Goal: Find specific page/section: Find specific page/section

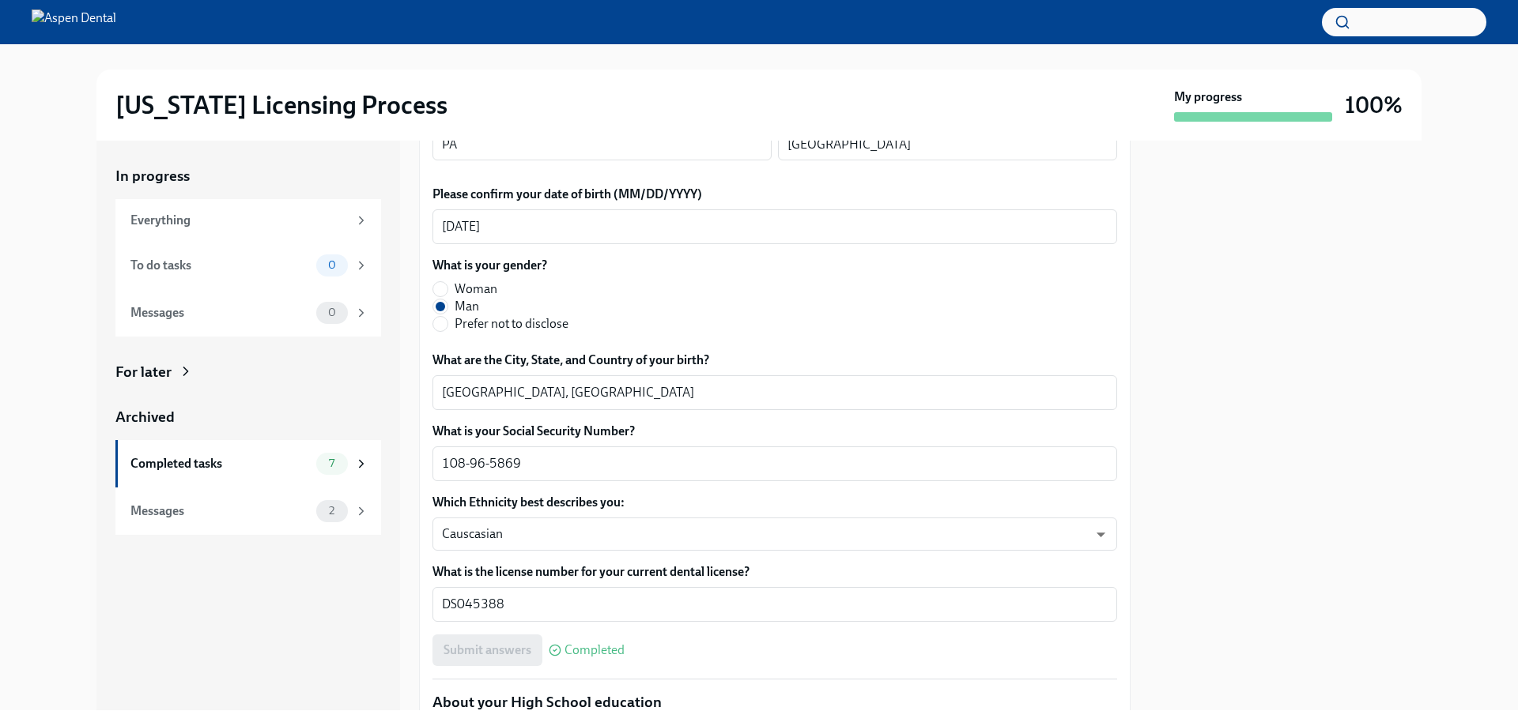
scroll to position [632, 0]
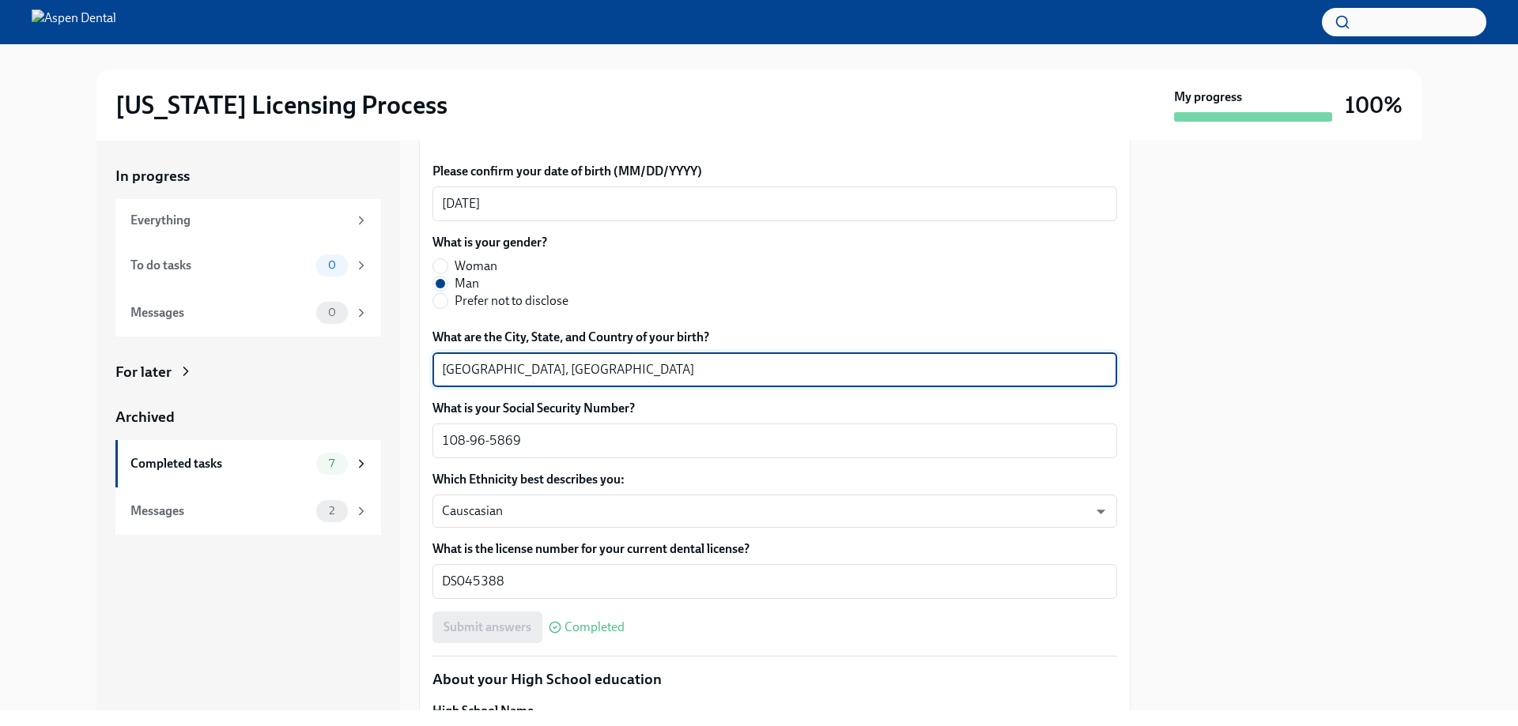
drag, startPoint x: 473, startPoint y: 367, endPoint x: 407, endPoint y: 368, distance: 65.6
click at [407, 368] on div "In progress Everything To do tasks 0 Messages 0 For later Archived Completed ta…" at bounding box center [758, 426] width 1325 height 570
click at [477, 368] on textarea "Tirana, Albania" at bounding box center [775, 369] width 666 height 19
drag, startPoint x: 477, startPoint y: 368, endPoint x: 390, endPoint y: 369, distance: 86.2
click at [390, 369] on div "In progress Everything To do tasks 0 Messages 0 For later Archived Completed ta…" at bounding box center [758, 426] width 1325 height 570
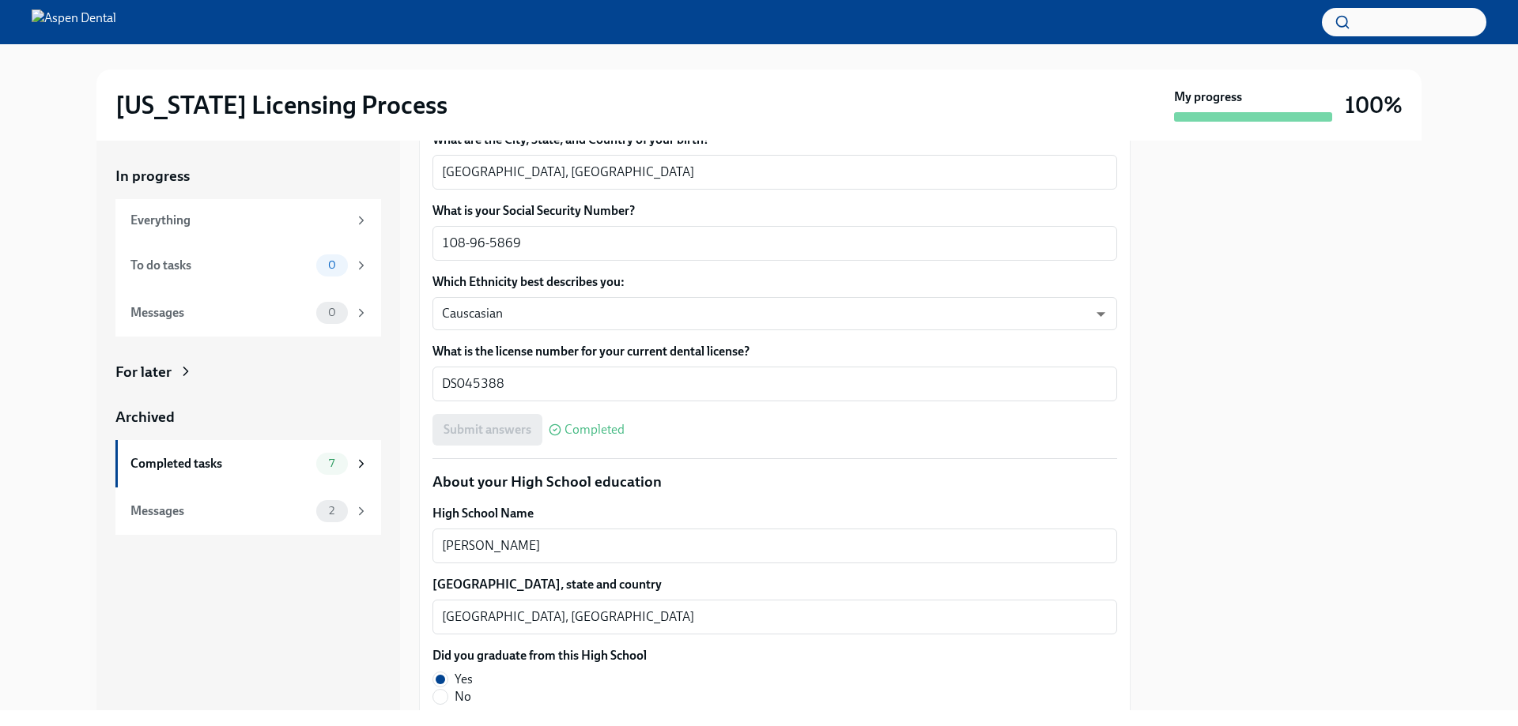
scroll to position [949, 0]
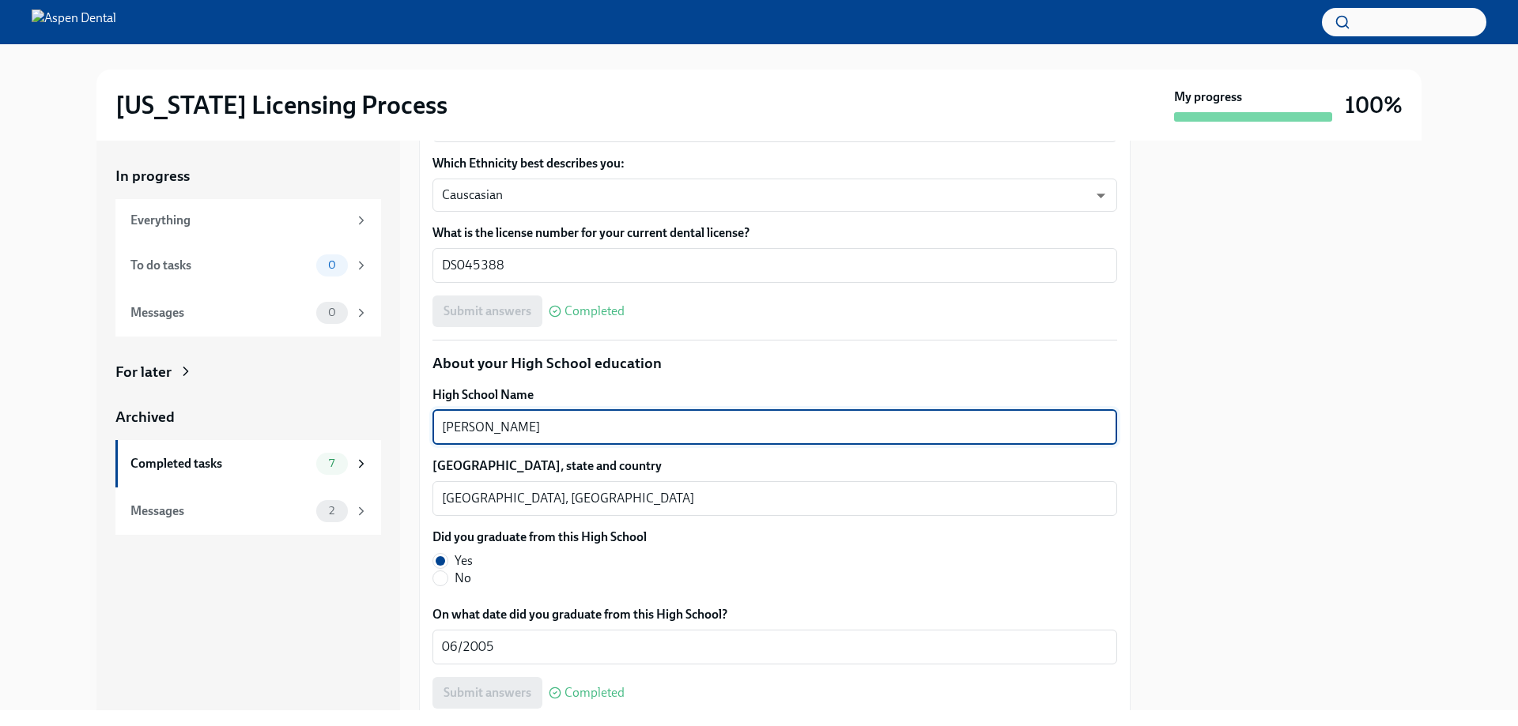
drag, startPoint x: 538, startPoint y: 426, endPoint x: 421, endPoint y: 428, distance: 117.0
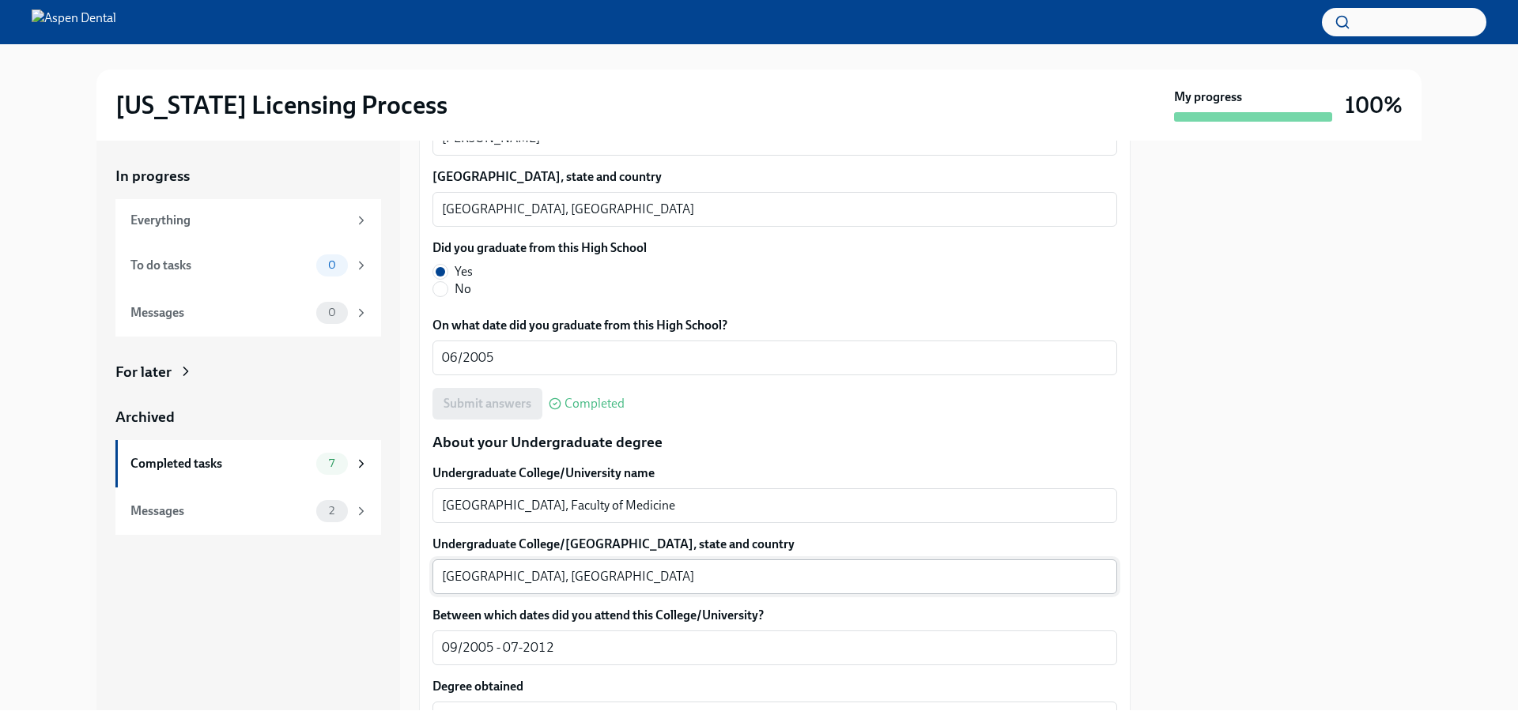
scroll to position [1265, 0]
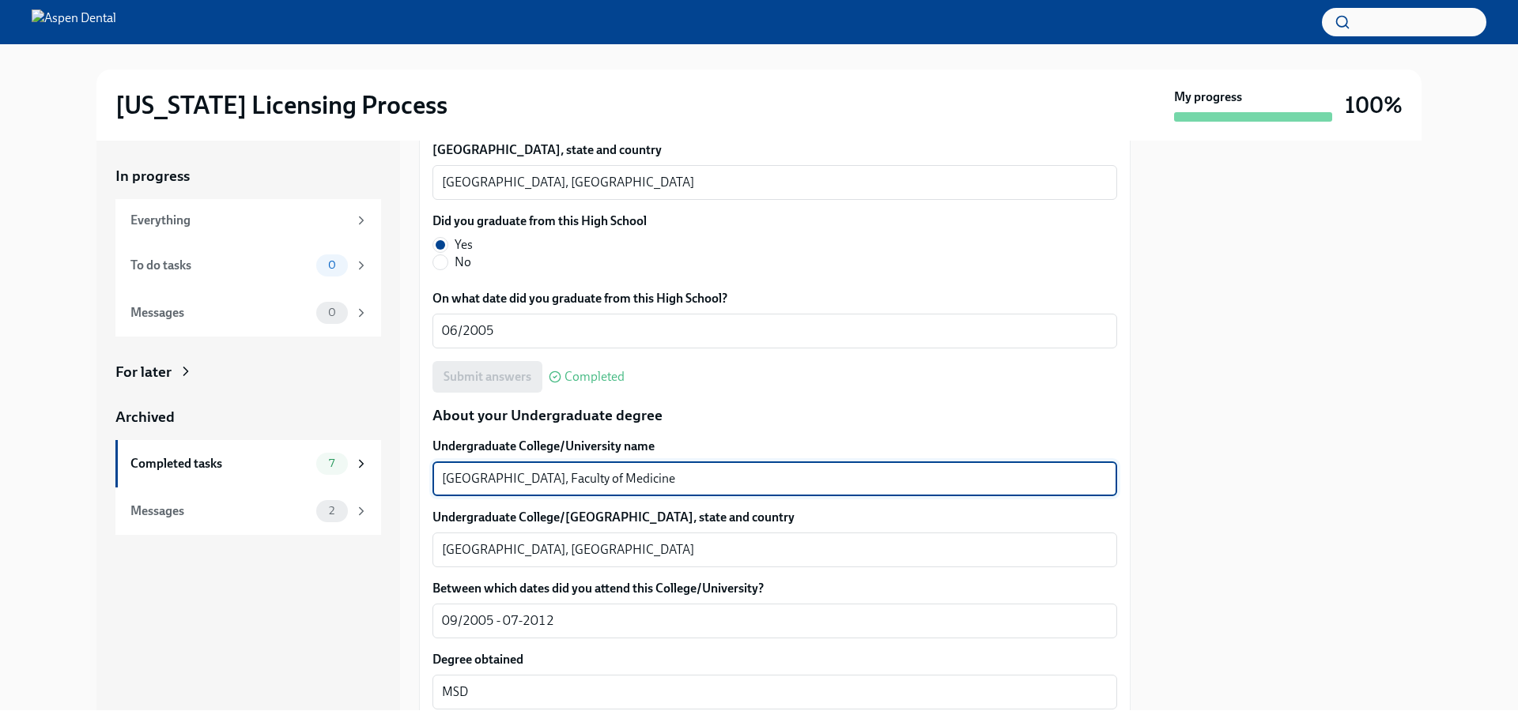
drag, startPoint x: 678, startPoint y: 483, endPoint x: 438, endPoint y: 483, distance: 240.3
click at [438, 483] on div "University of Tirana, Faculty of Medicine x ​" at bounding box center [774, 479] width 685 height 35
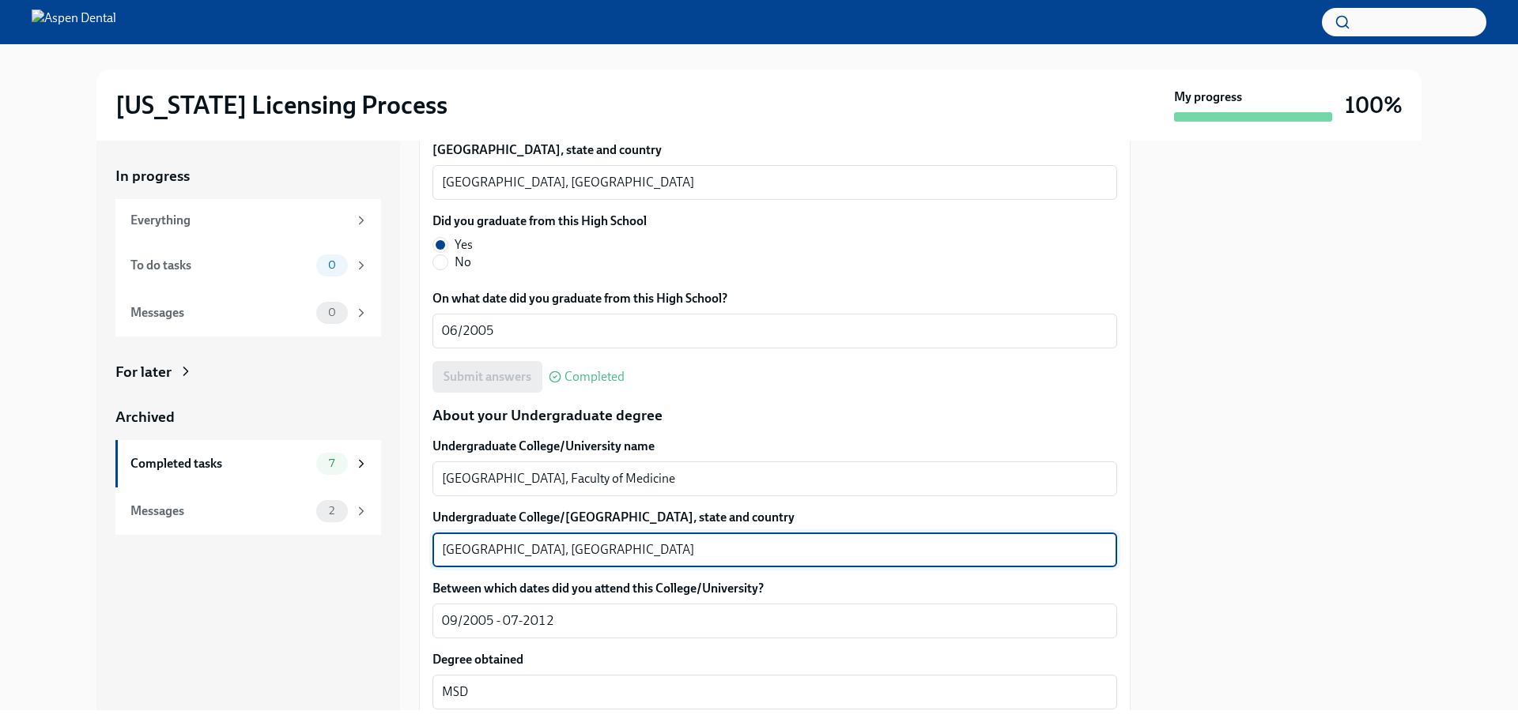
drag, startPoint x: 477, startPoint y: 550, endPoint x: 431, endPoint y: 545, distance: 47.0
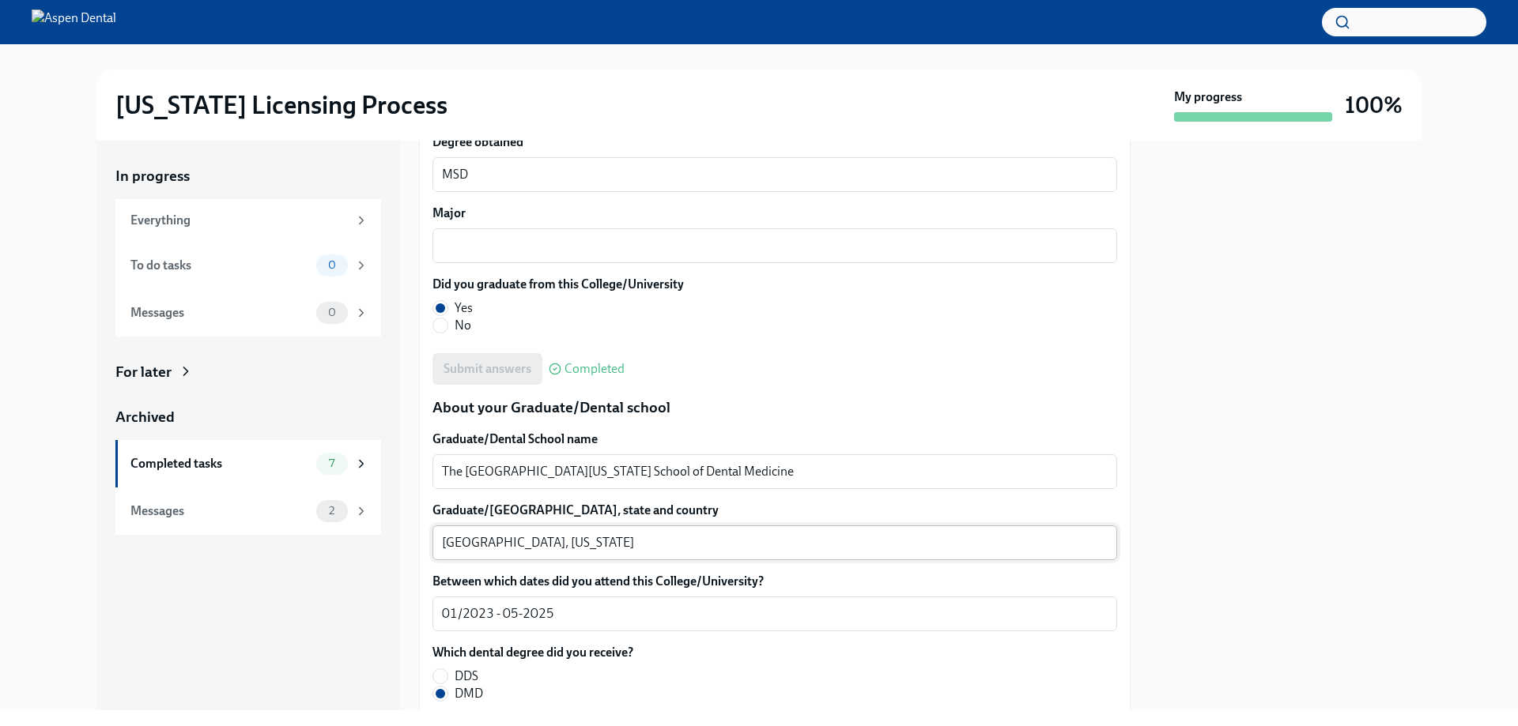
scroll to position [1818, 0]
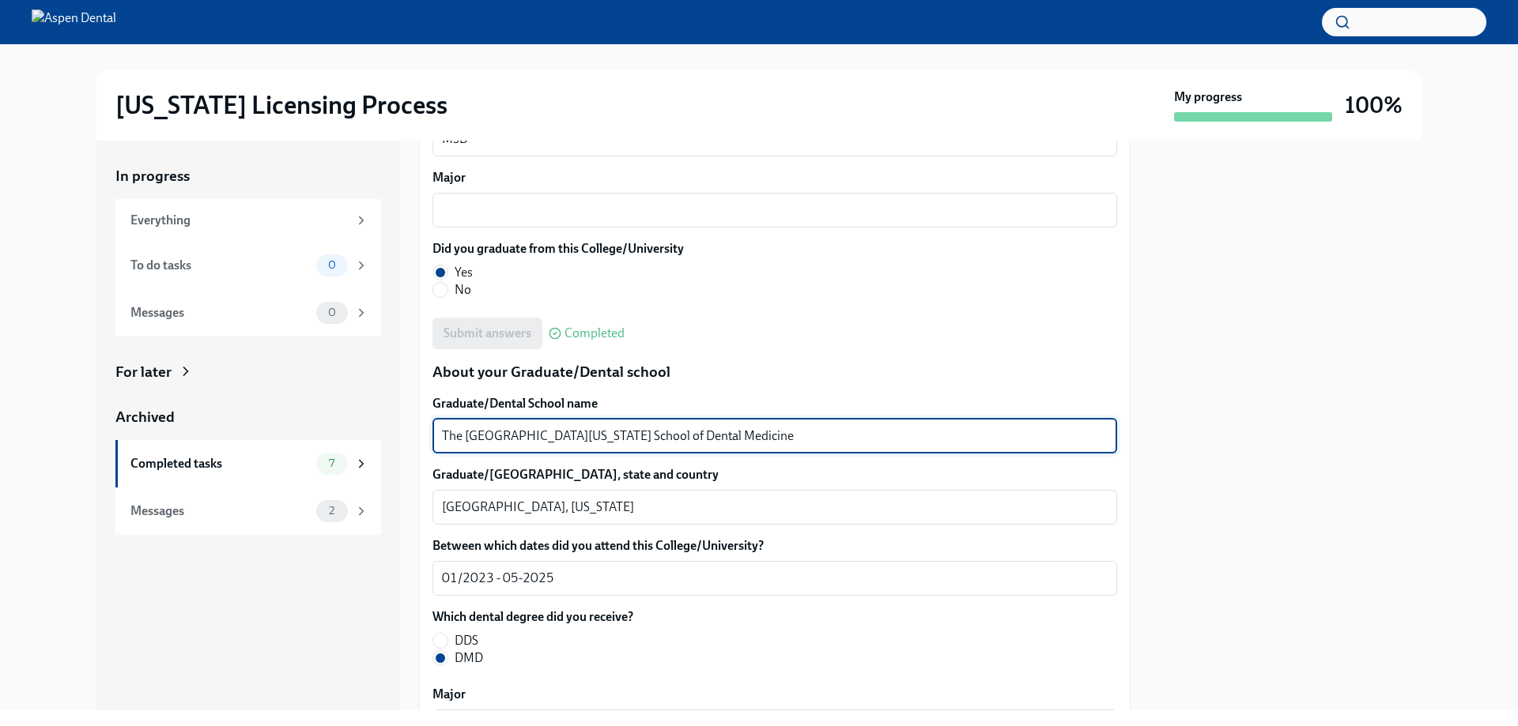
drag, startPoint x: 749, startPoint y: 436, endPoint x: 401, endPoint y: 428, distance: 347.9
click at [401, 428] on div "In progress Everything To do tasks 0 Messages 0 For later Archived Completed ta…" at bounding box center [758, 426] width 1325 height 570
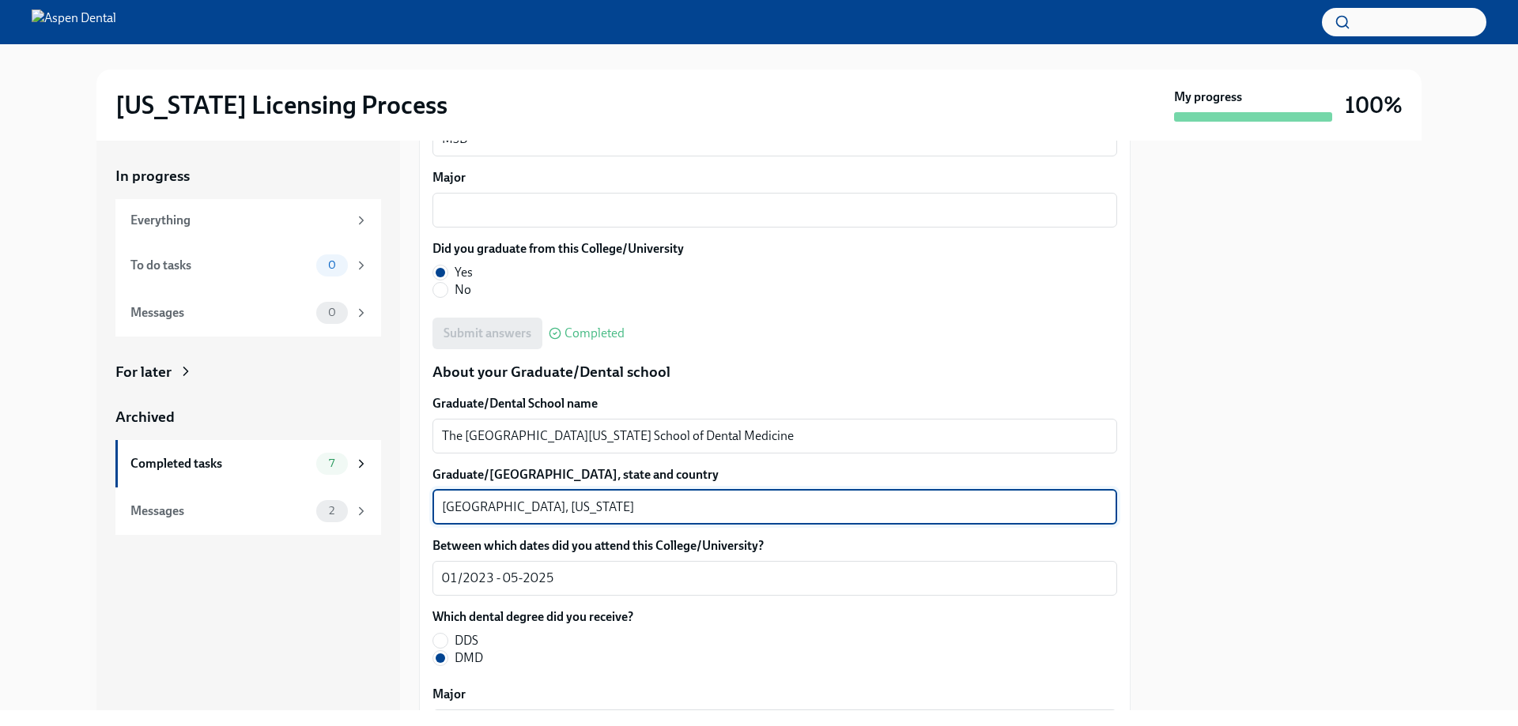
drag, startPoint x: 511, startPoint y: 505, endPoint x: 428, endPoint y: 506, distance: 82.2
click at [428, 506] on div "We will fill out the Illinois State Application Form on your behalf – we'll jus…" at bounding box center [774, 224] width 711 height 3403
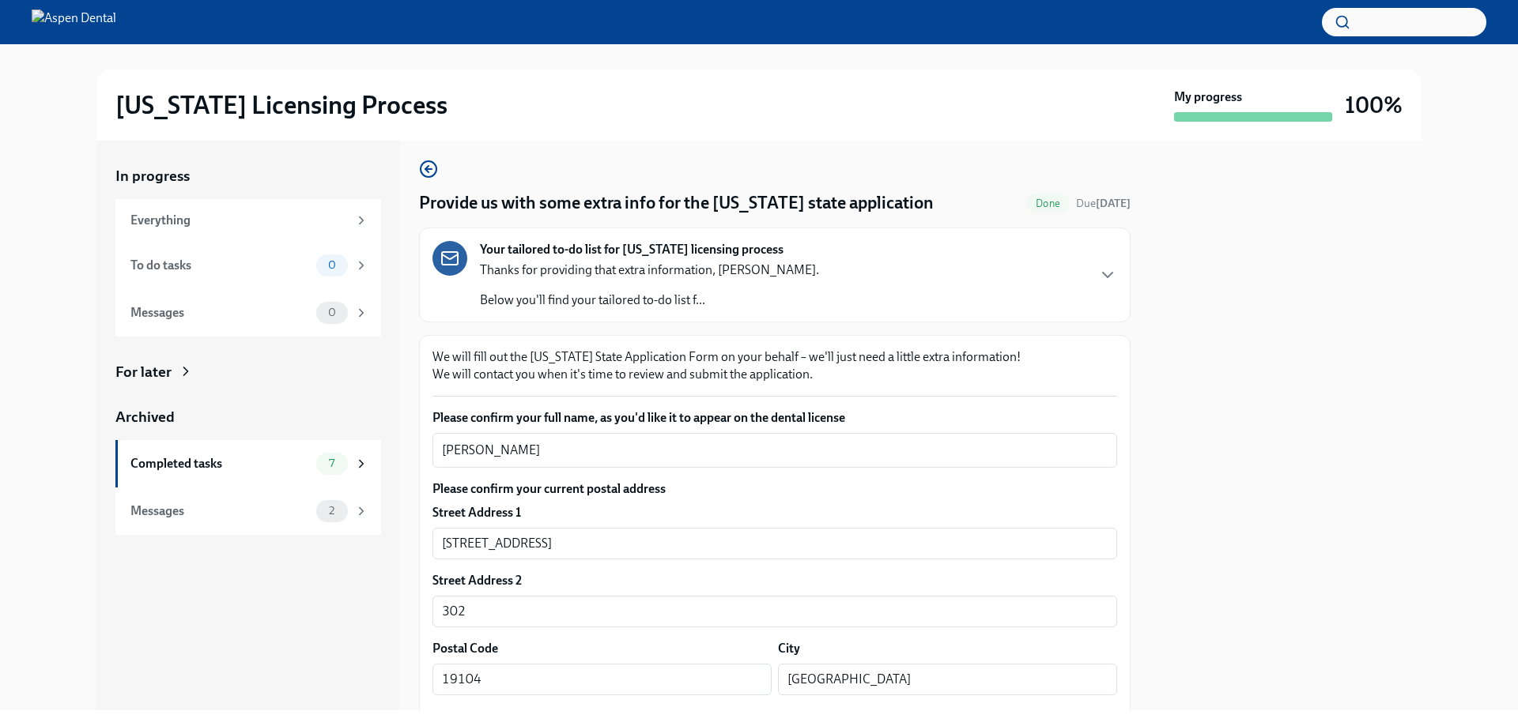
scroll to position [0, 0]
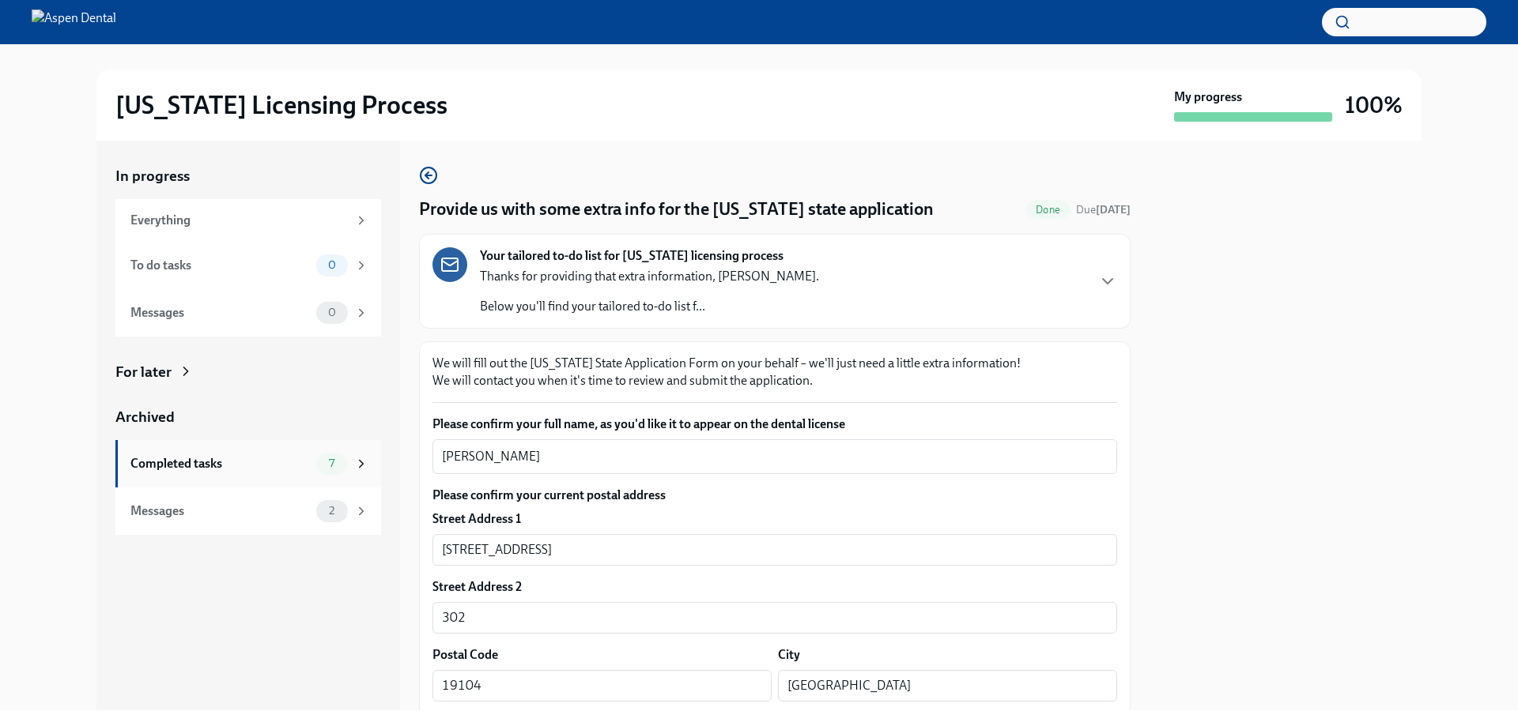
click at [176, 467] on div "Completed tasks" at bounding box center [219, 463] width 179 height 17
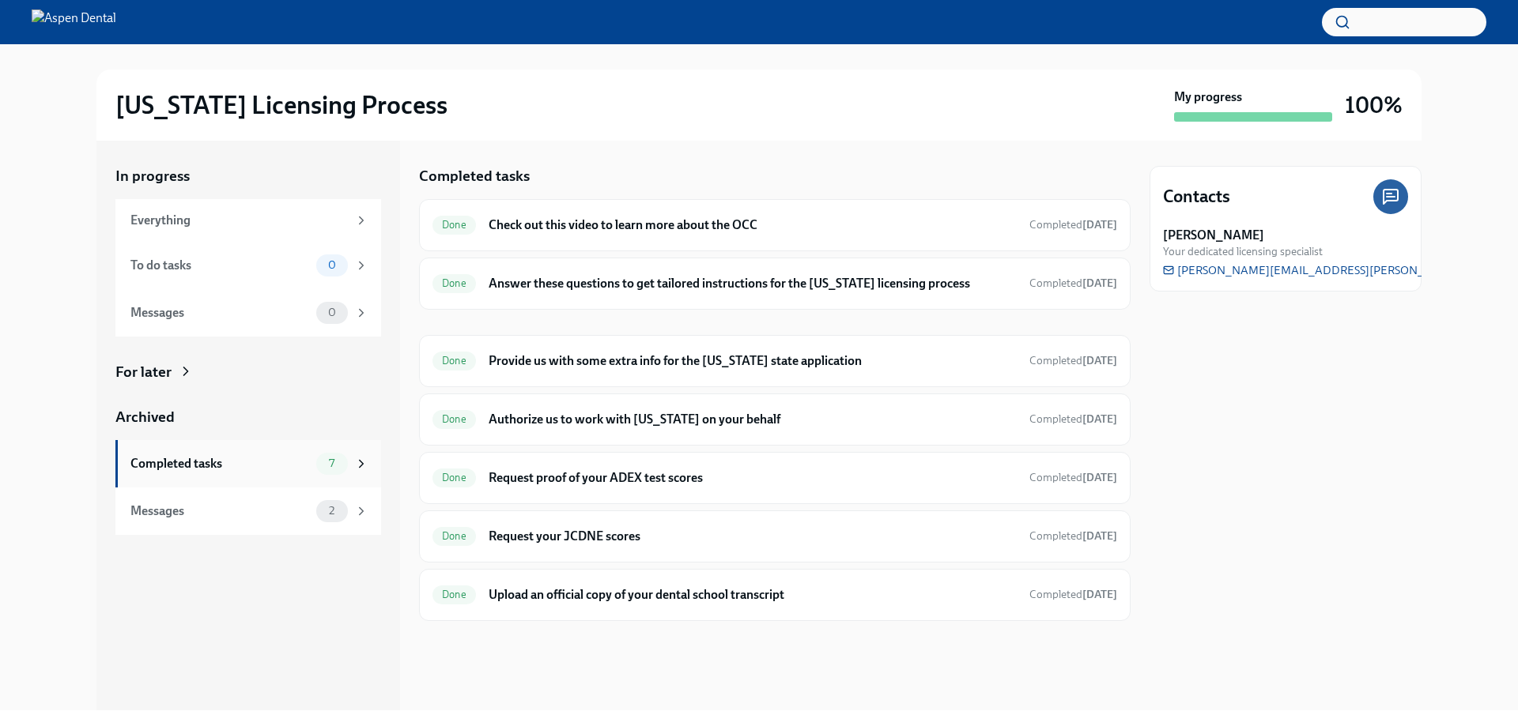
click at [204, 455] on div "Completed tasks" at bounding box center [219, 463] width 179 height 17
click at [617, 291] on h6 "Answer these questions to get tailored instructions for the [US_STATE] licensin…" at bounding box center [753, 283] width 528 height 17
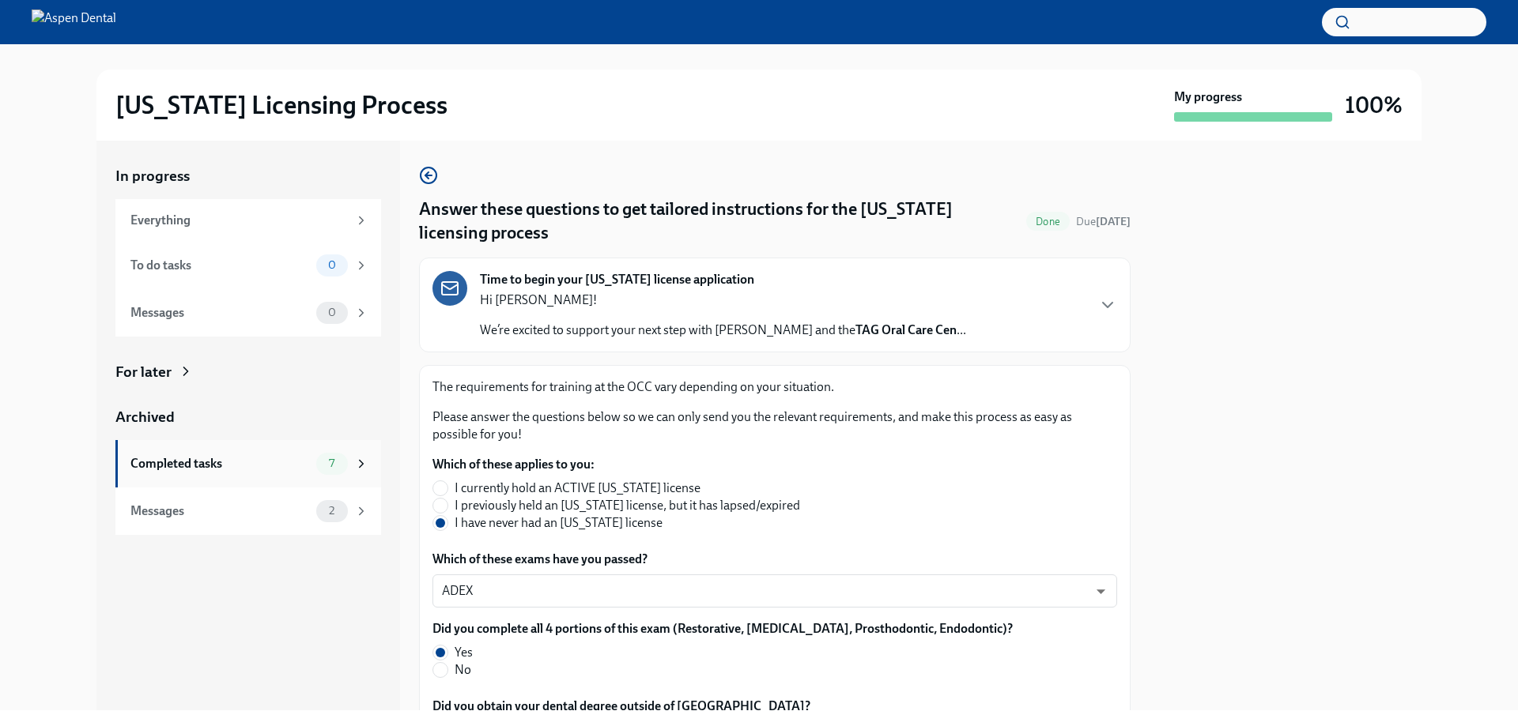
click at [179, 462] on div "Completed tasks" at bounding box center [219, 463] width 179 height 17
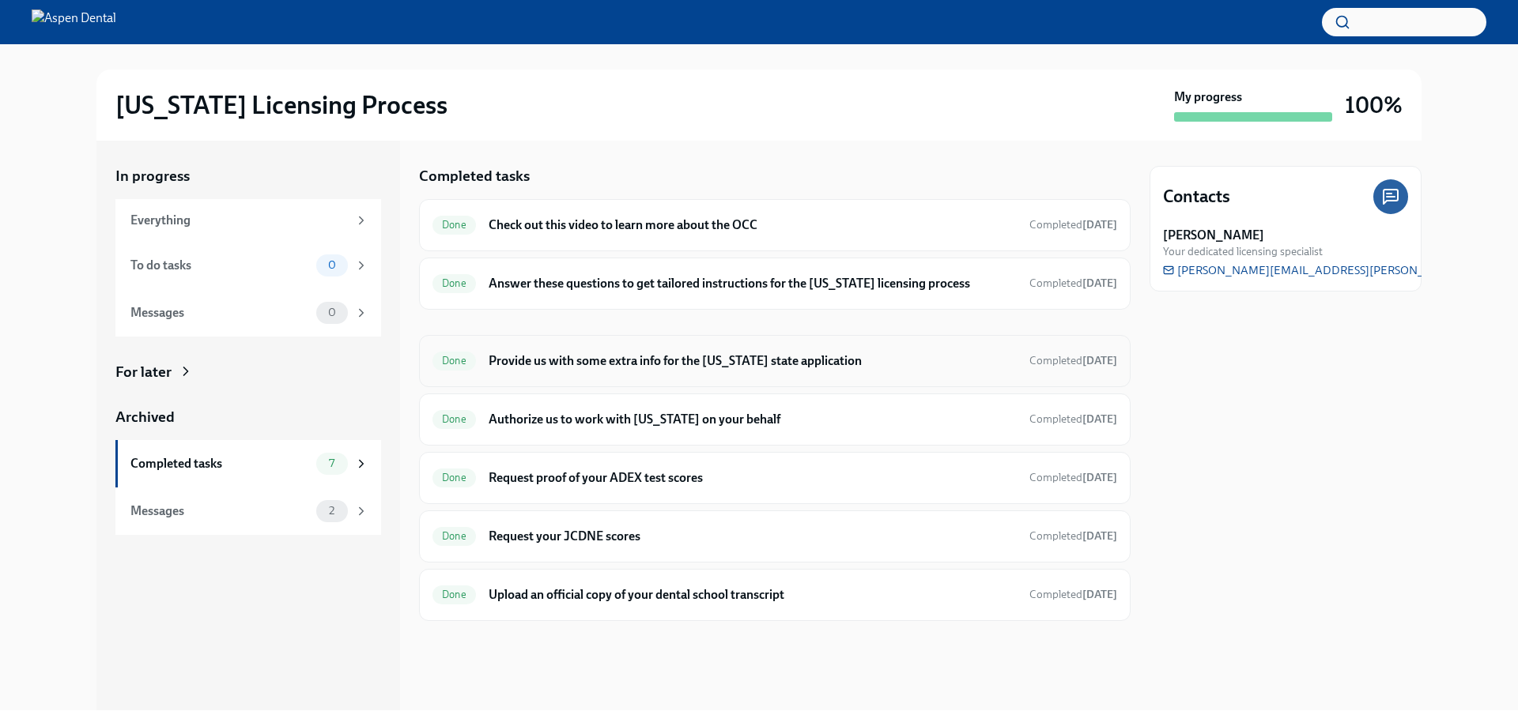
click at [609, 367] on h6 "Provide us with some extra info for the [US_STATE] state application" at bounding box center [753, 361] width 528 height 17
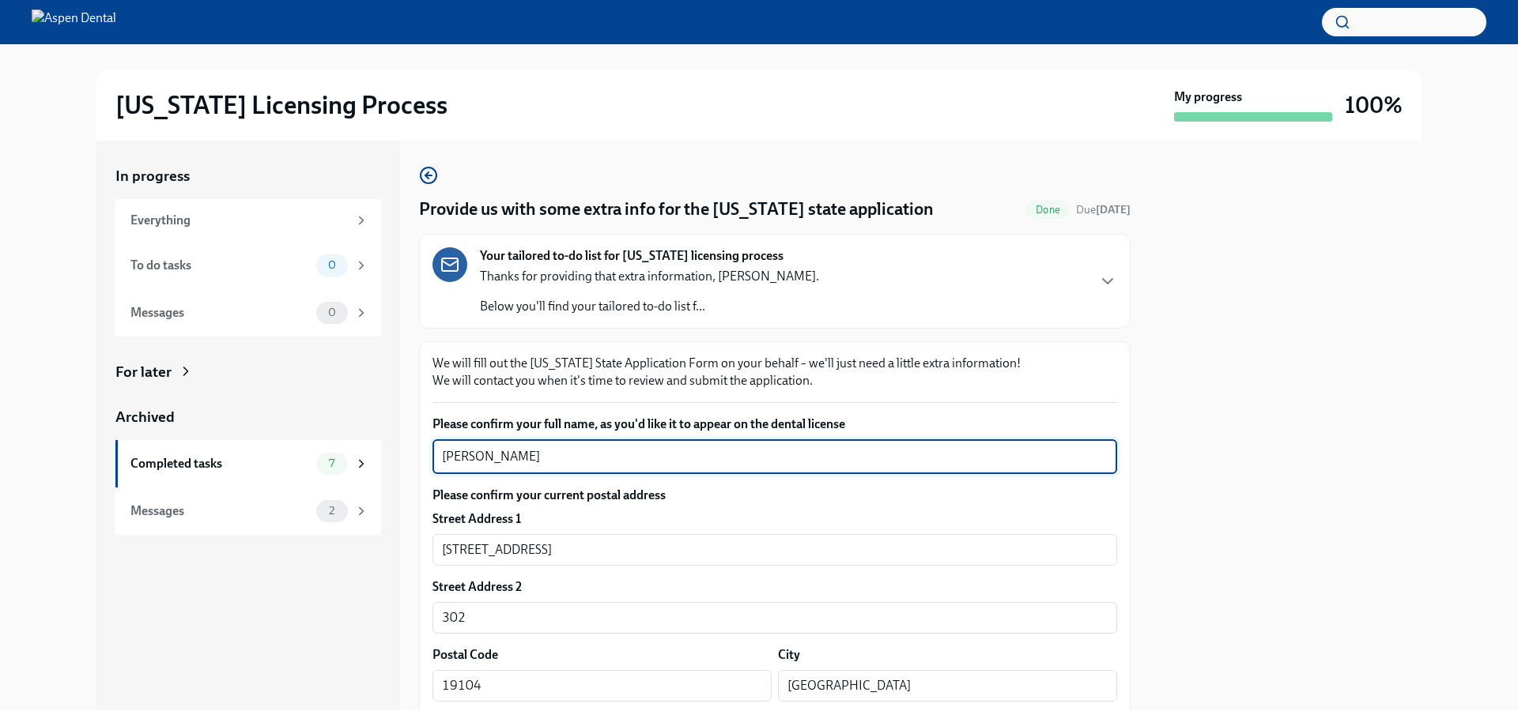
drag, startPoint x: 521, startPoint y: 459, endPoint x: 392, endPoint y: 452, distance: 129.0
click at [370, 446] on div "In progress Everything To do tasks 0 Messages 0 For later Archived Completed ta…" at bounding box center [758, 426] width 1325 height 570
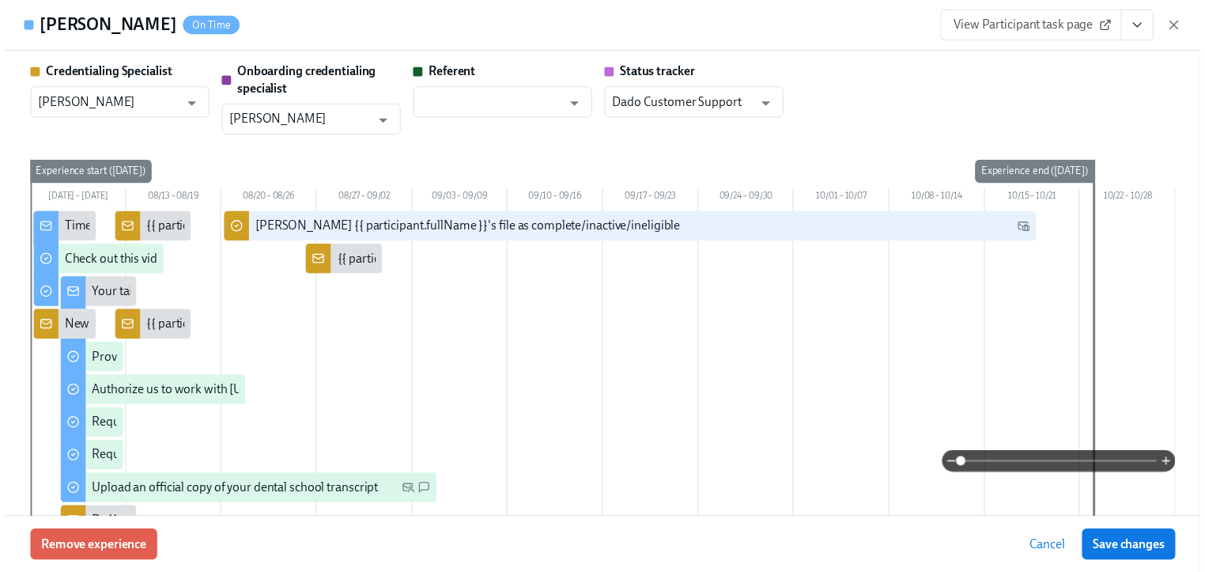
scroll to position [2282, 0]
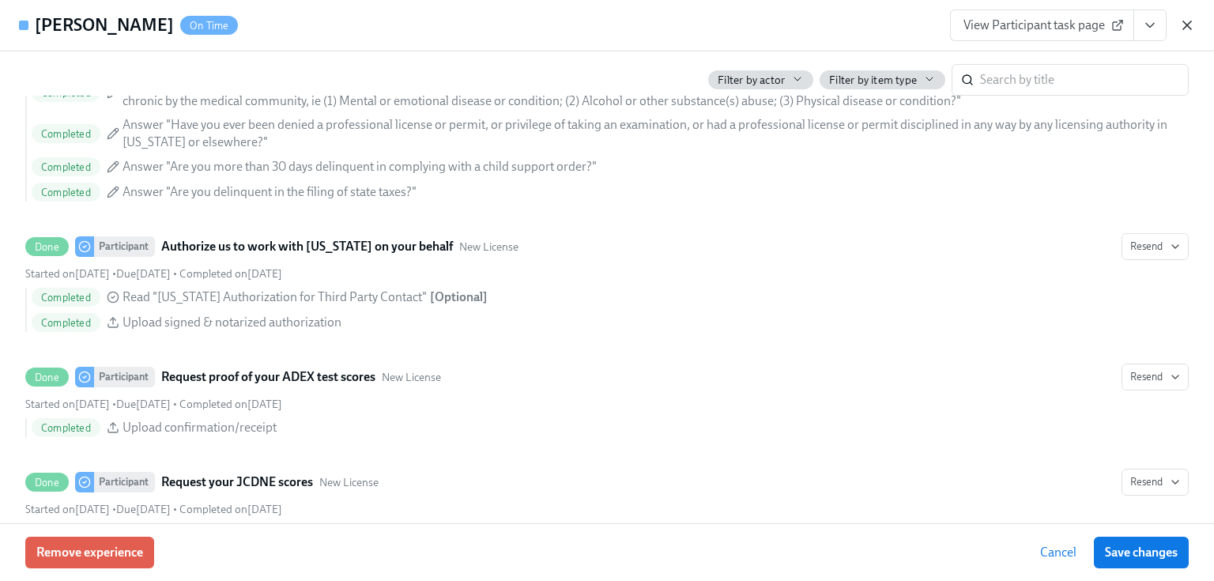
click at [1186, 25] on icon "button" at bounding box center [1187, 25] width 8 height 8
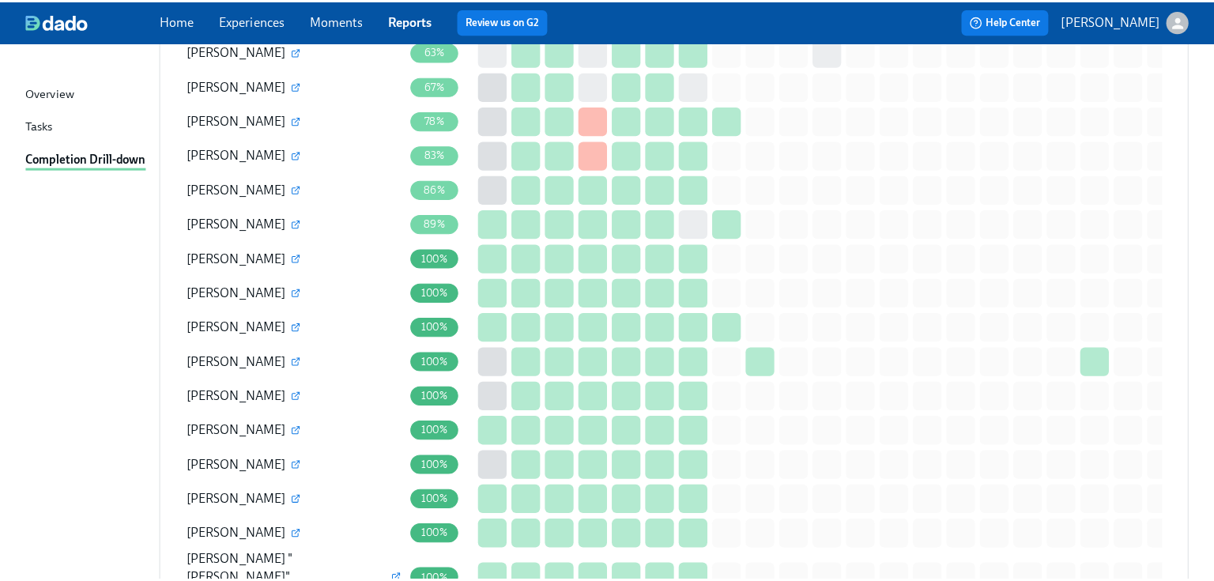
scroll to position [1707, 0]
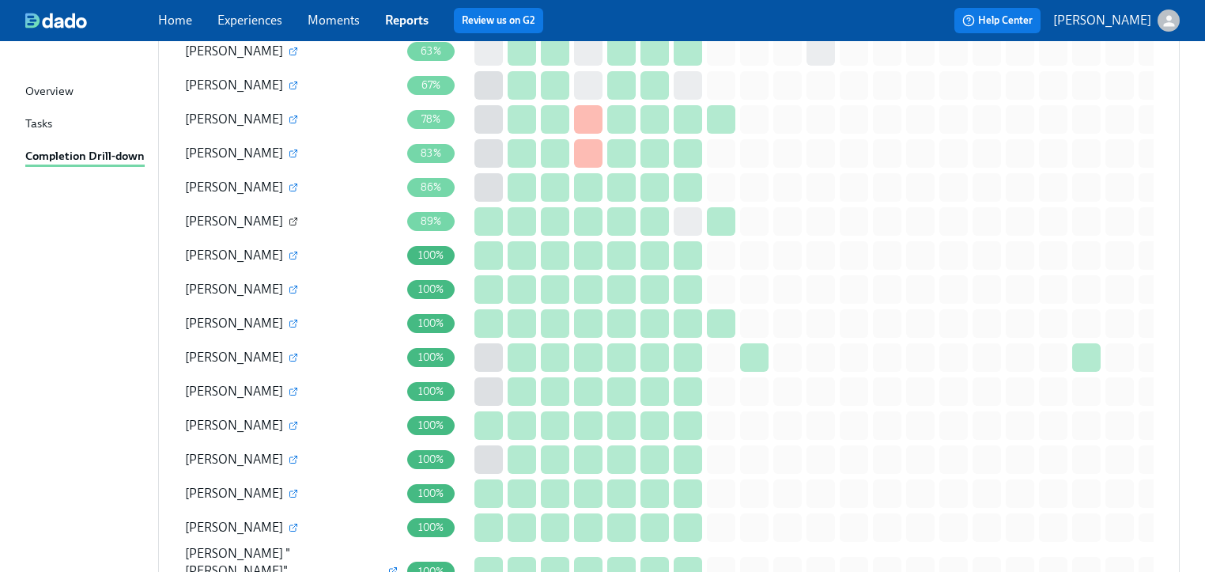
click at [289, 218] on icon "button" at bounding box center [293, 221] width 9 height 9
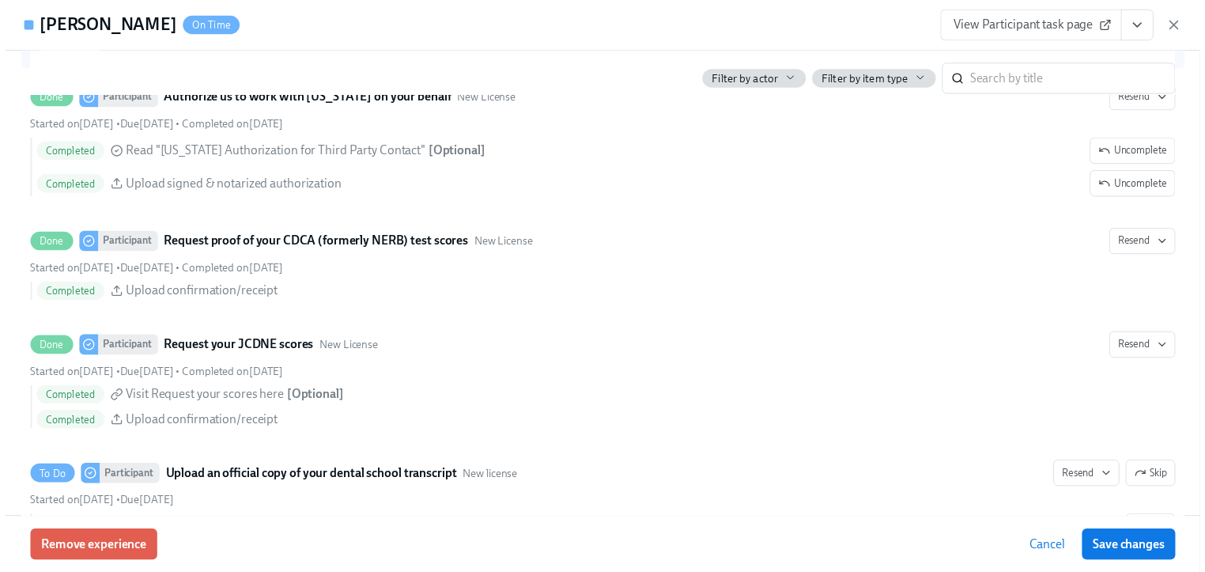
scroll to position [3035, 0]
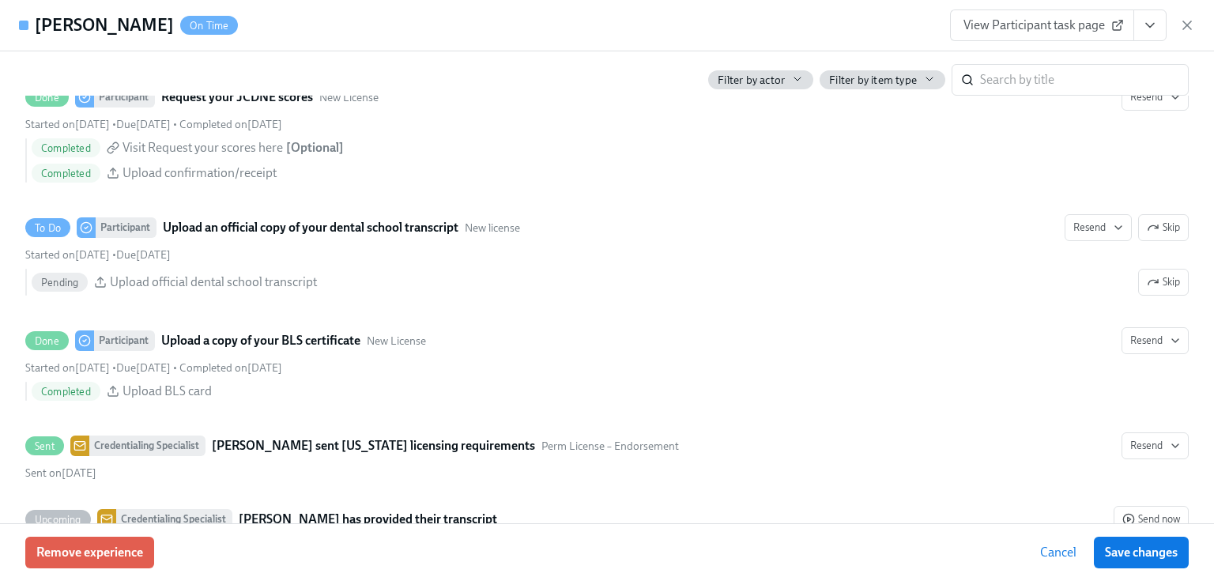
drag, startPoint x: 1183, startPoint y: 22, endPoint x: 1086, endPoint y: 58, distance: 102.8
click at [1183, 22] on icon "button" at bounding box center [1187, 25] width 16 height 16
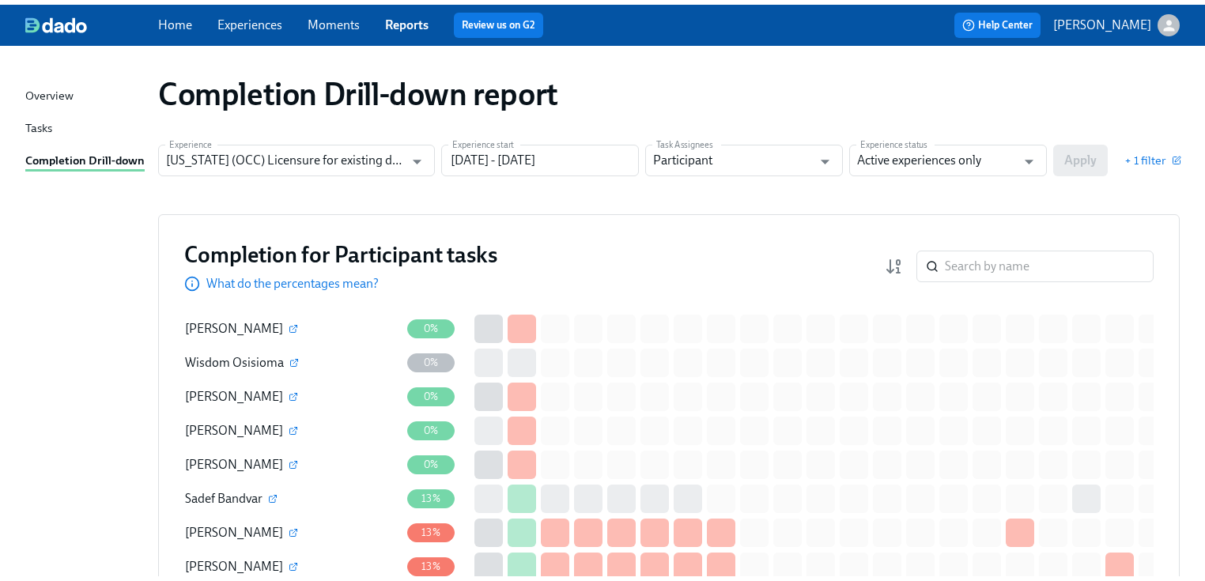
scroll to position [0, 0]
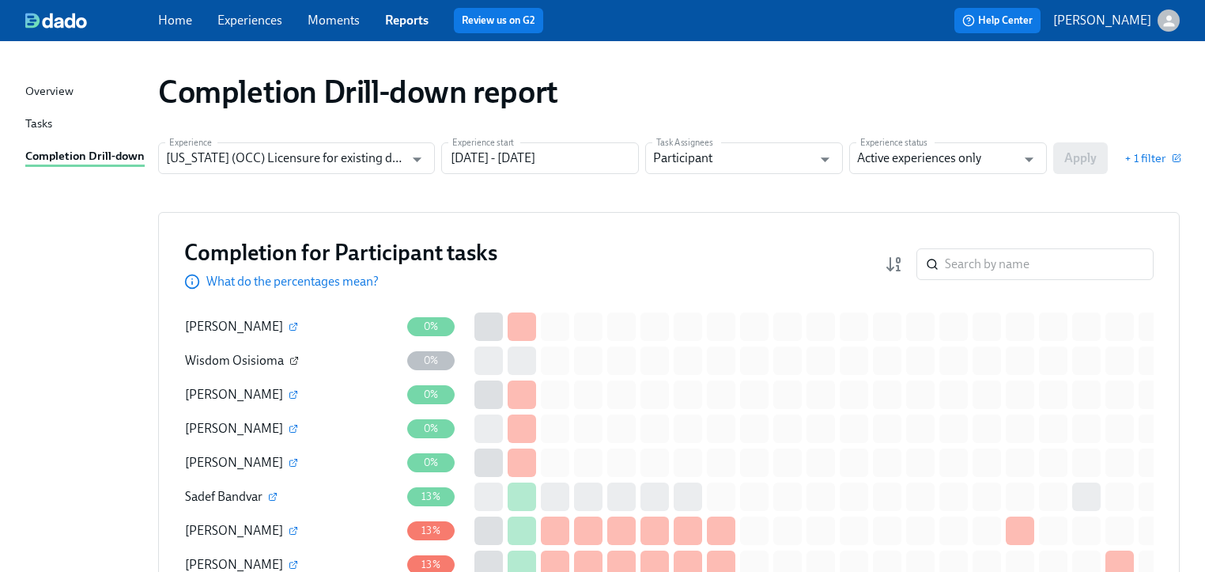
click at [294, 360] on icon "button" at bounding box center [293, 360] width 9 height 9
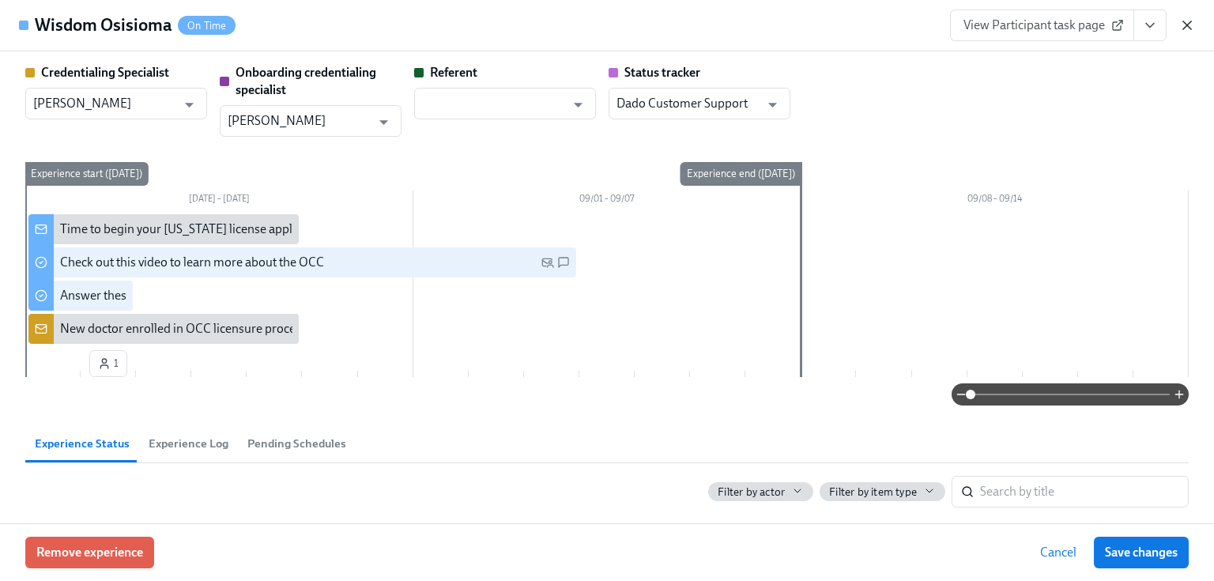
click at [1186, 31] on icon "button" at bounding box center [1187, 25] width 16 height 16
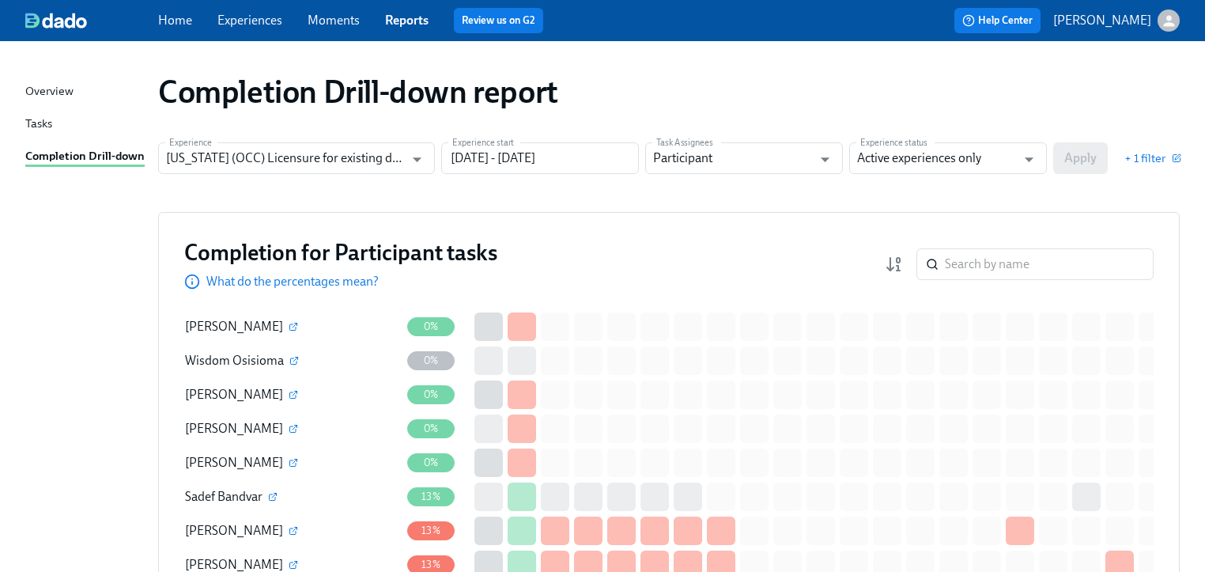
click at [411, 16] on link "Reports" at bounding box center [406, 20] width 43 height 15
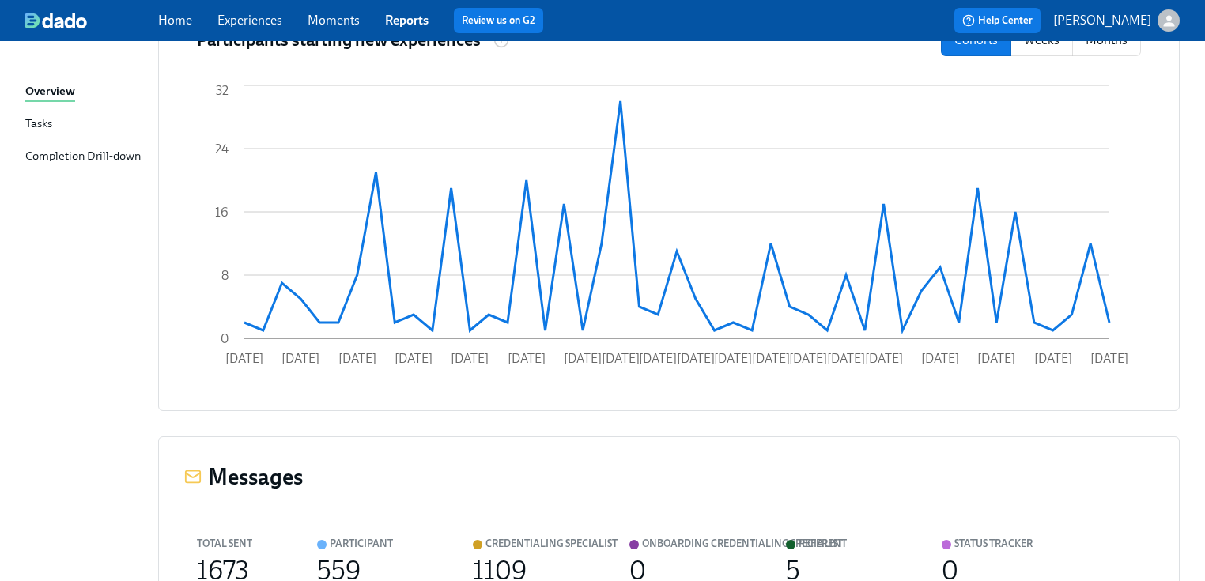
scroll to position [822, 0]
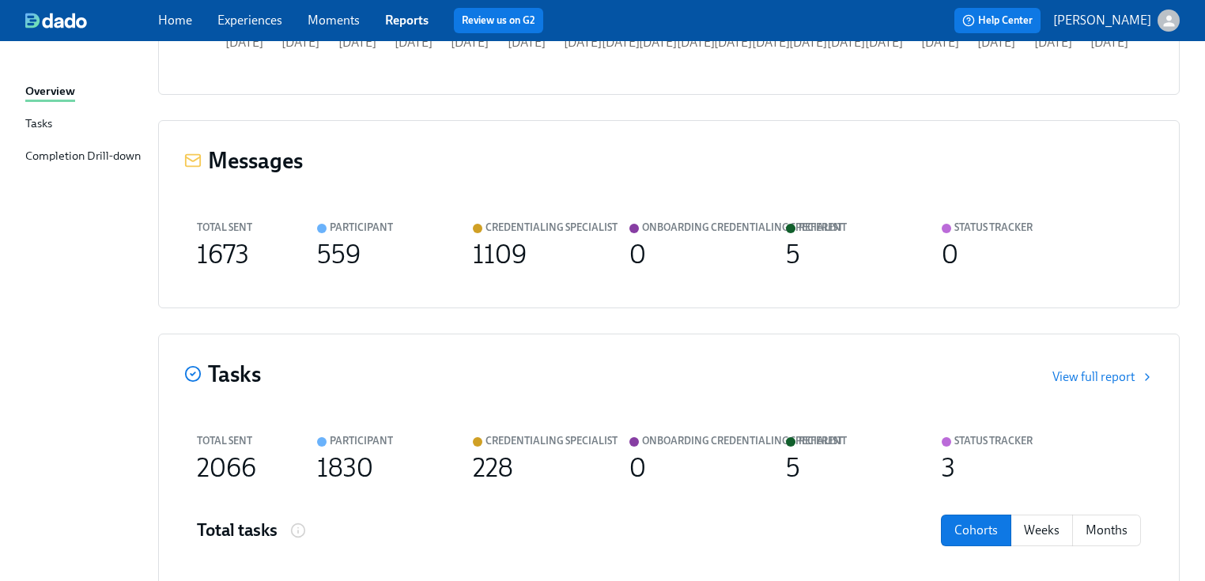
click at [100, 163] on div "Completion Drill-down" at bounding box center [82, 157] width 115 height 20
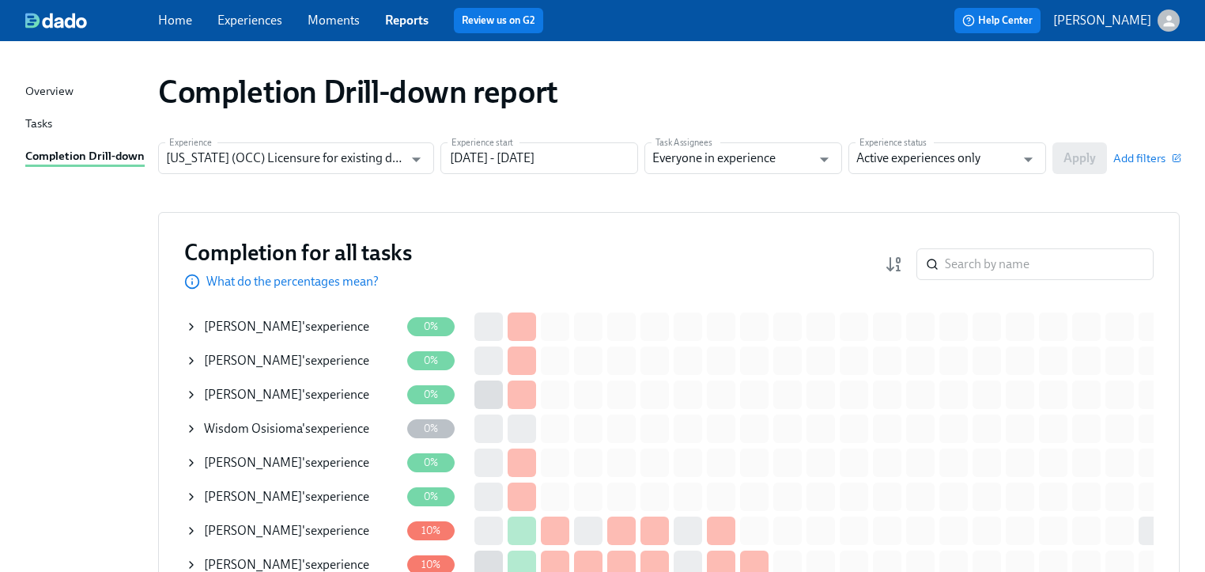
click at [33, 89] on div "Overview" at bounding box center [49, 92] width 48 height 20
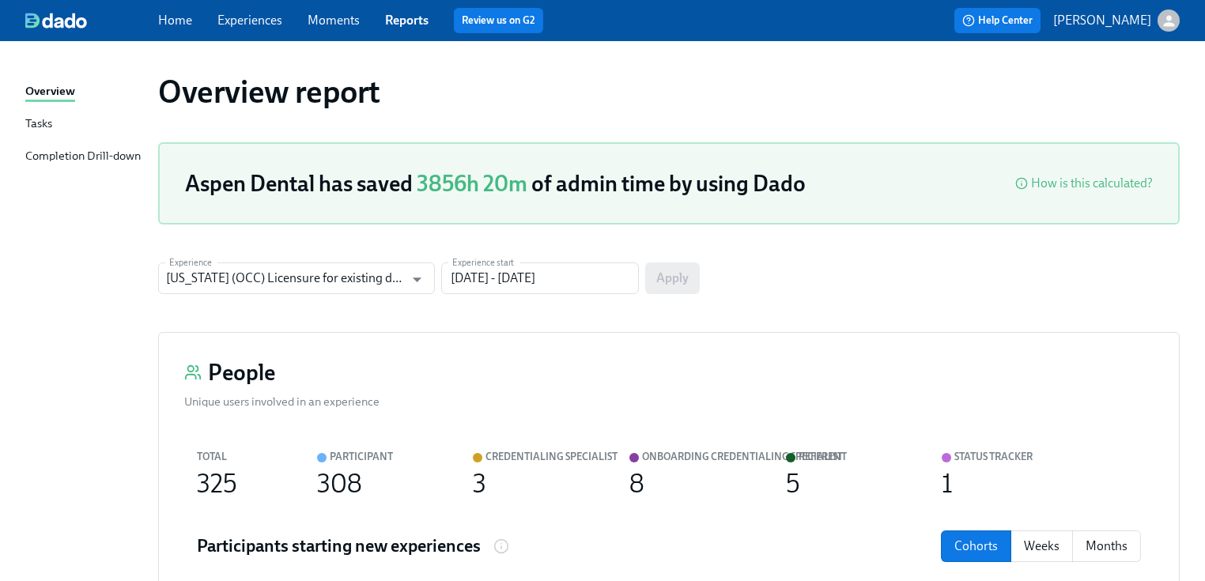
click at [32, 123] on div "Tasks" at bounding box center [38, 125] width 27 height 20
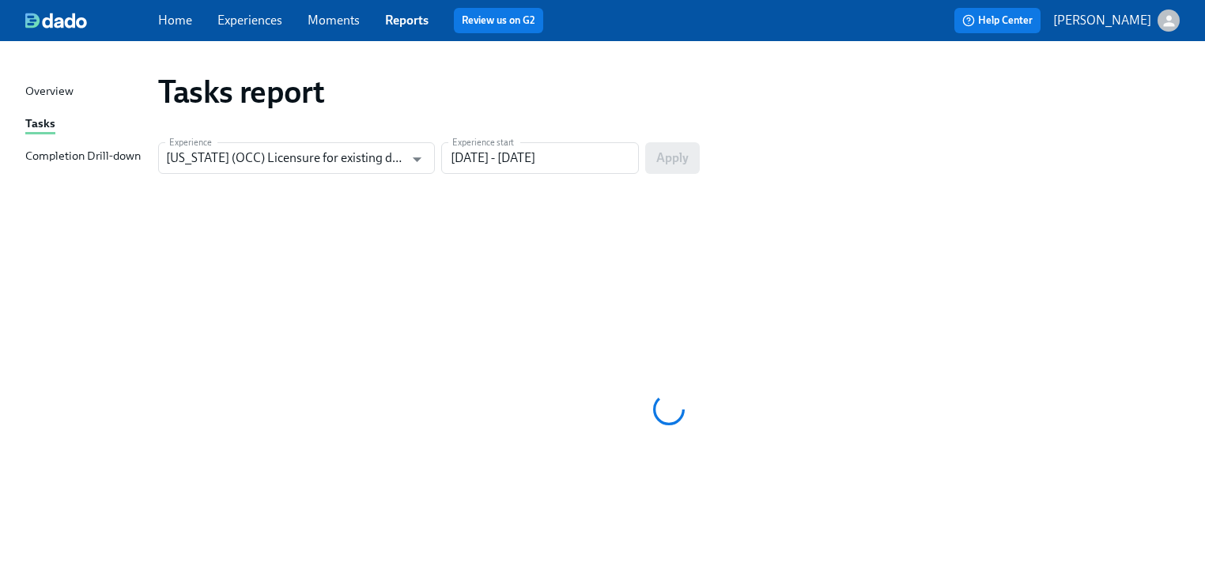
click at [238, 17] on link "Experiences" at bounding box center [249, 20] width 65 height 15
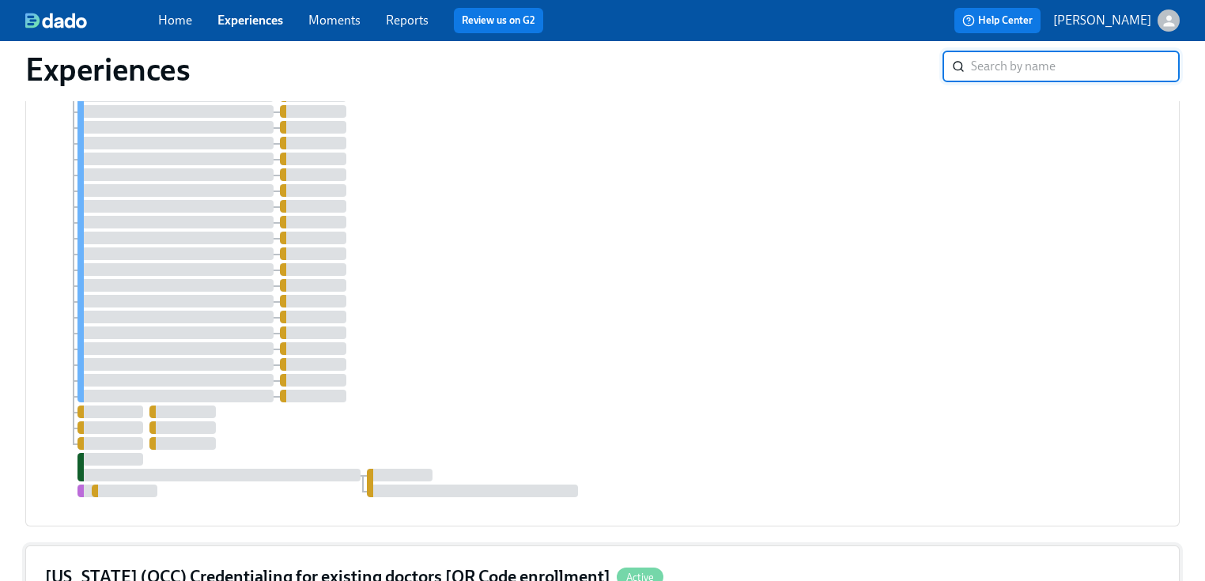
scroll to position [696, 0]
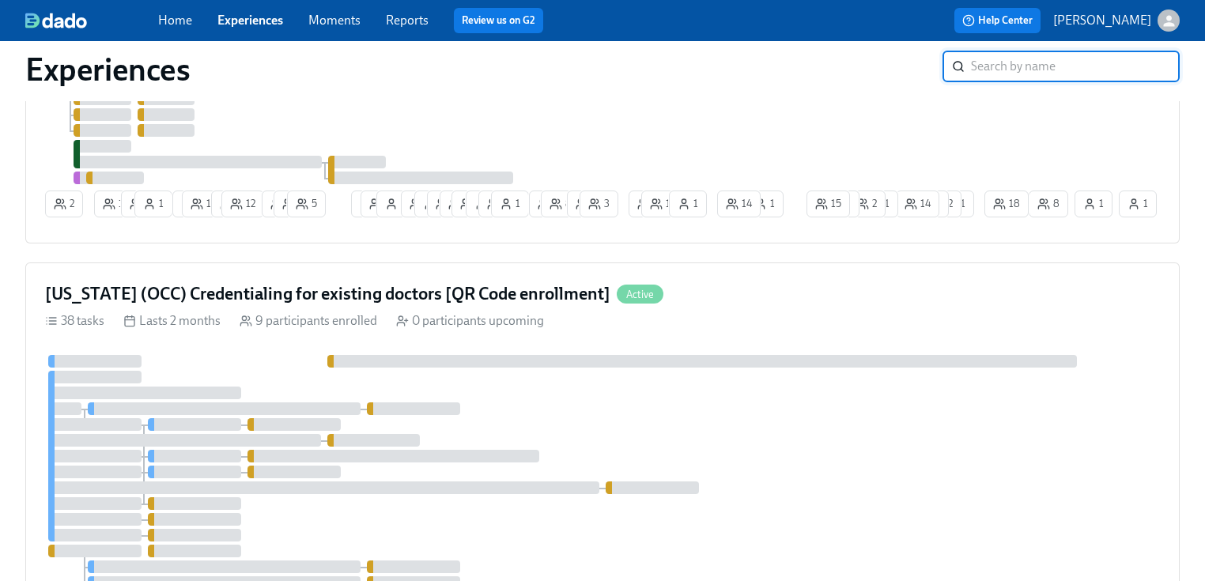
click at [155, 18] on div at bounding box center [91, 21] width 133 height 16
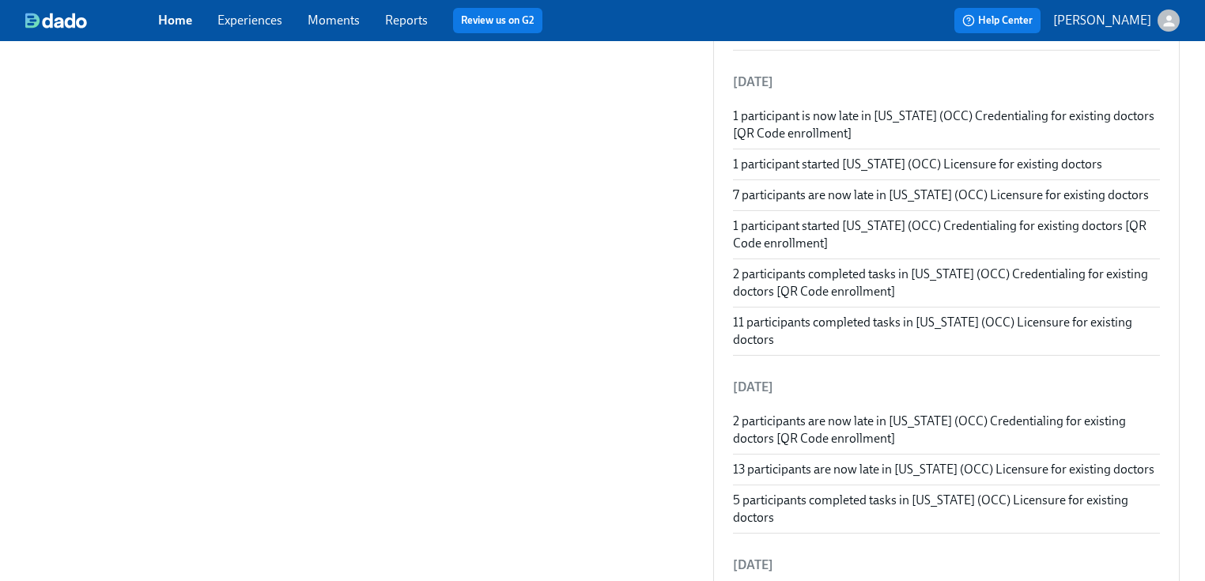
scroll to position [1834, 0]
